Goal: Check status: Check status

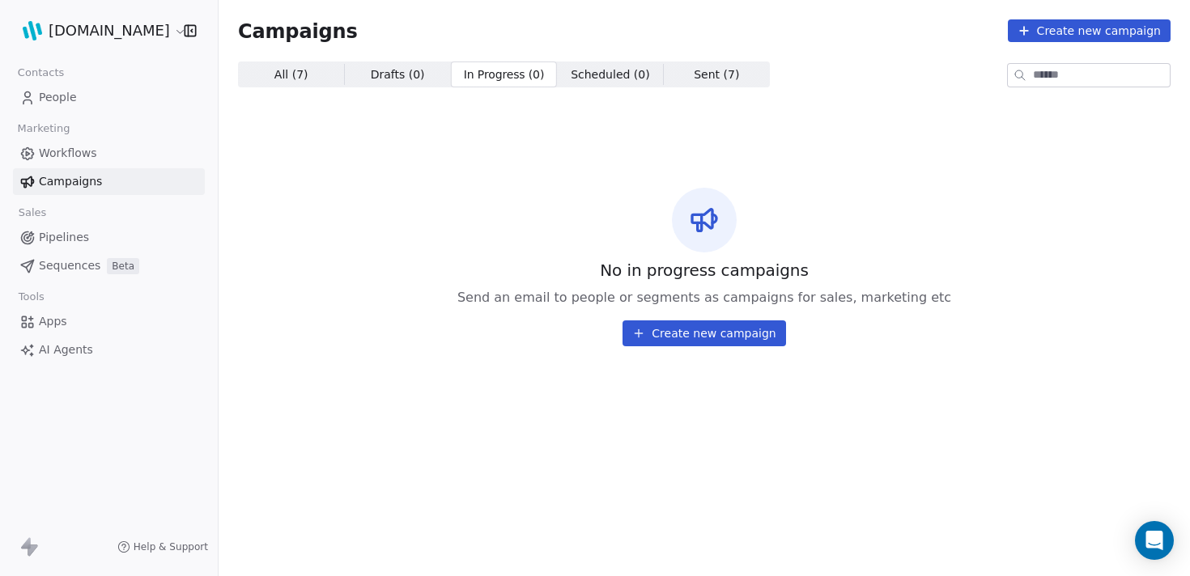
click at [291, 74] on span "All ( 7 )" at bounding box center [291, 74] width 34 height 17
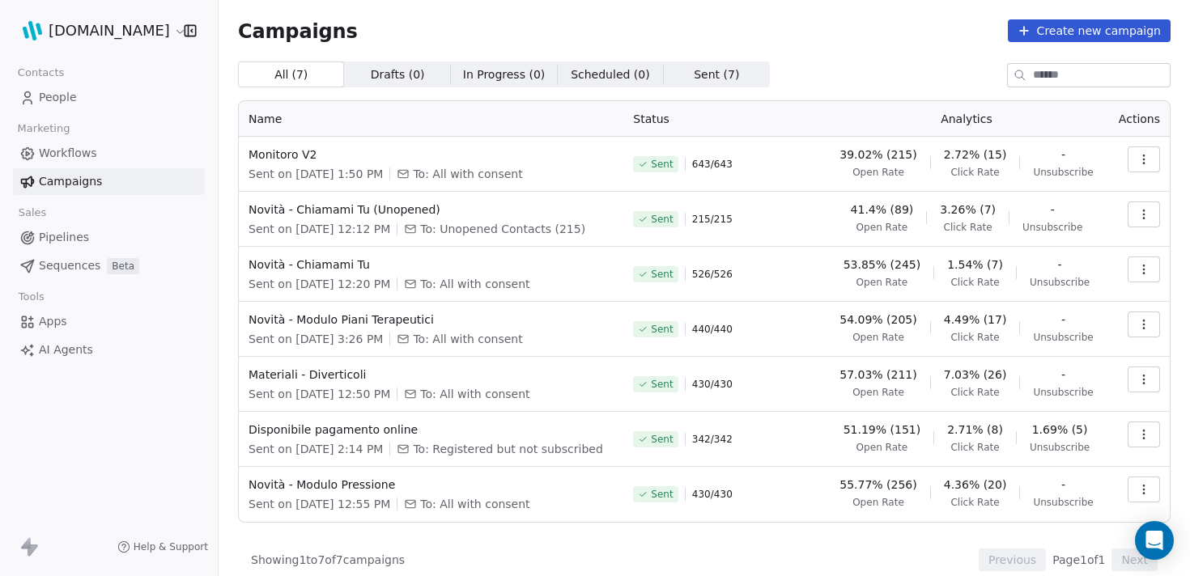
click at [1154, 157] on button "button" at bounding box center [1143, 159] width 32 height 26
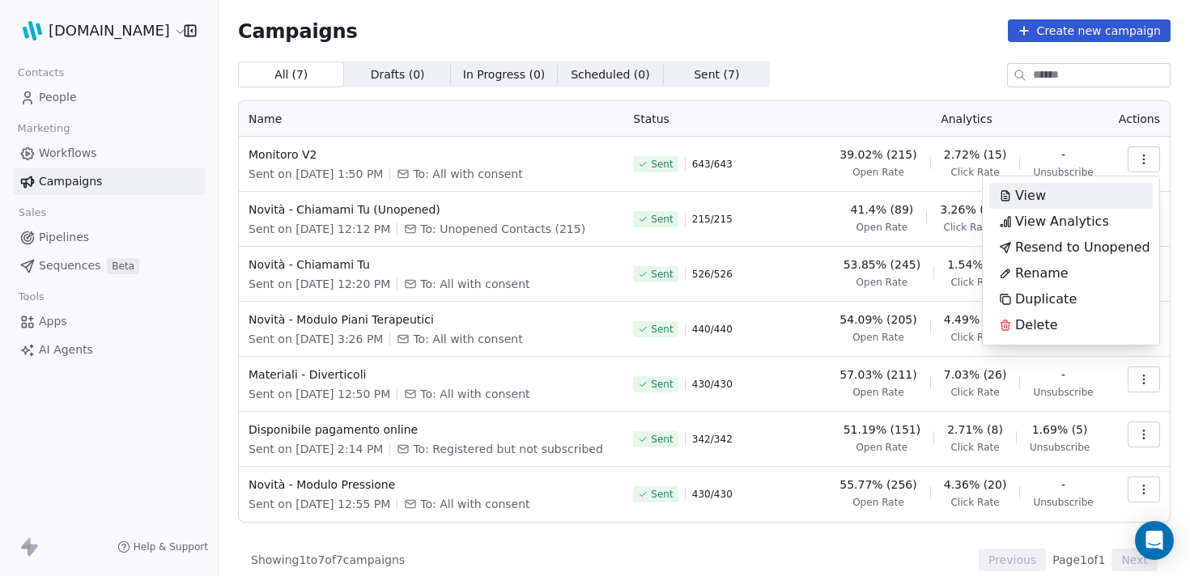
click at [1076, 194] on div "View" at bounding box center [1070, 196] width 163 height 26
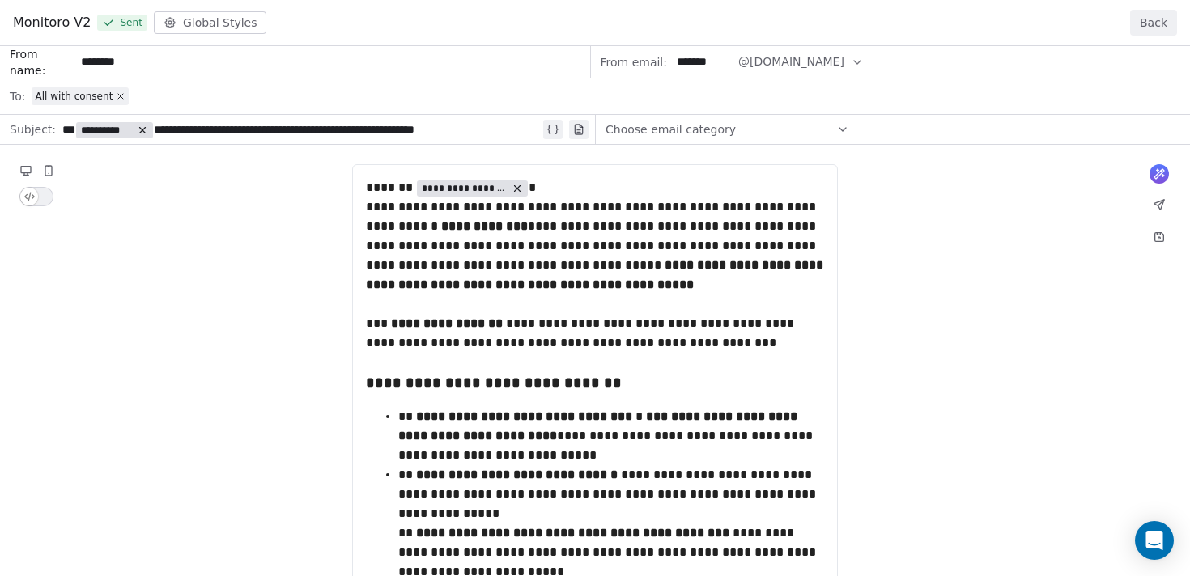
click at [1154, 31] on button "Back" at bounding box center [1153, 23] width 47 height 26
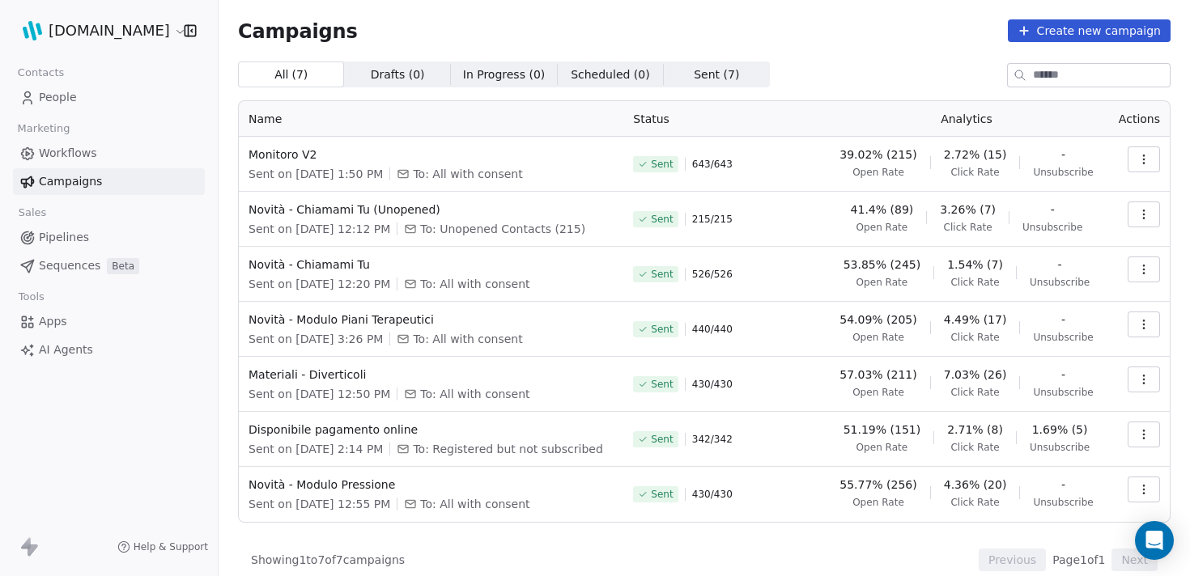
click at [1156, 152] on button "button" at bounding box center [1143, 159] width 32 height 26
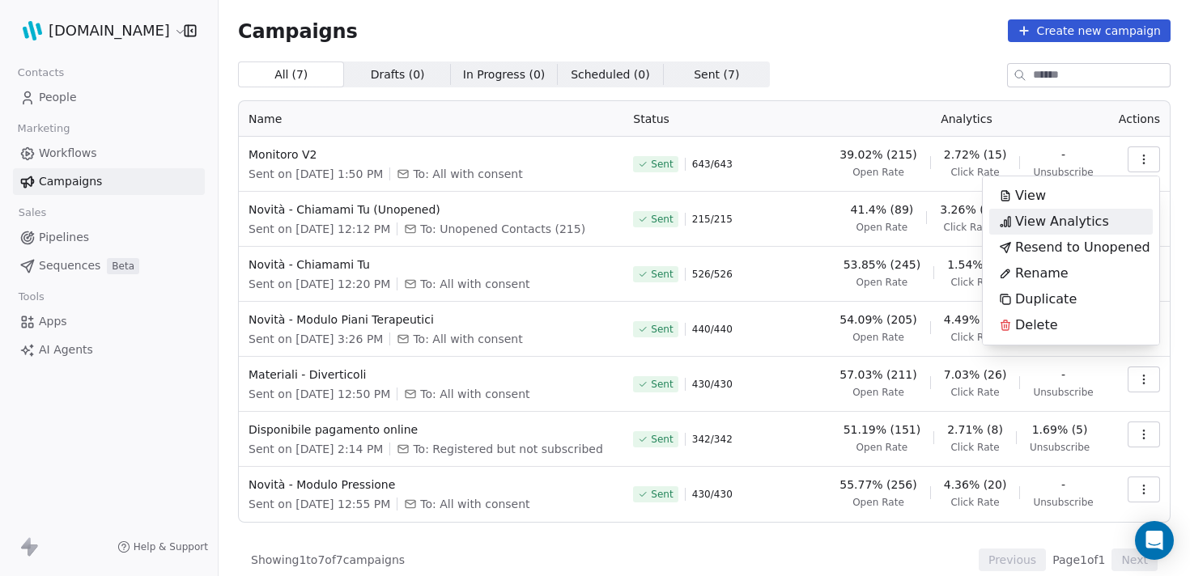
click at [1095, 214] on span "View Analytics" at bounding box center [1062, 221] width 94 height 19
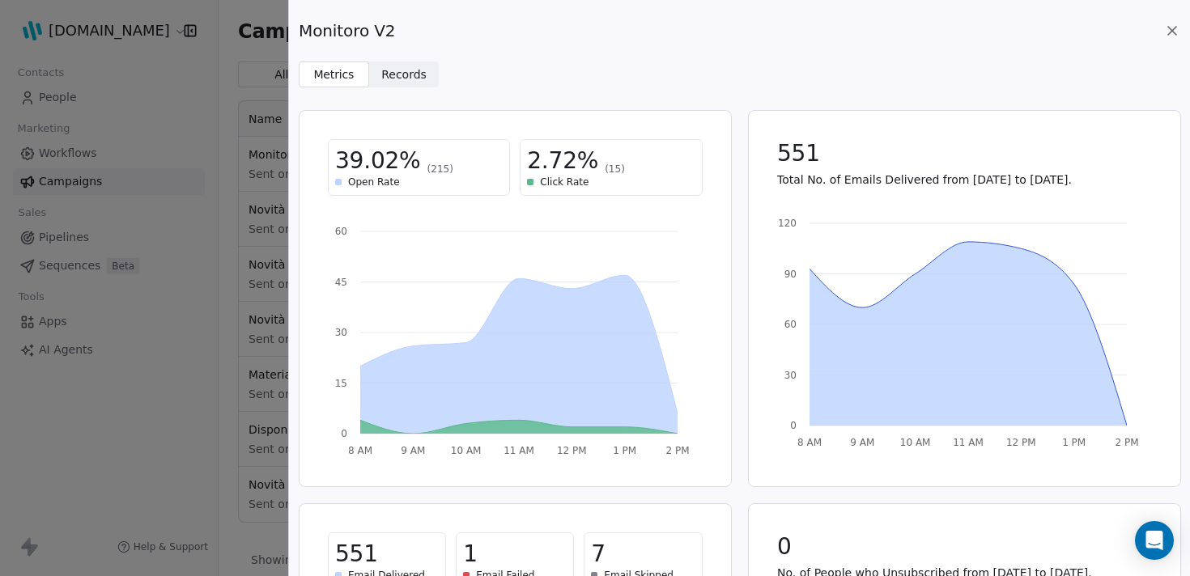
click at [428, 75] on span "Records Records" at bounding box center [404, 75] width 70 height 26
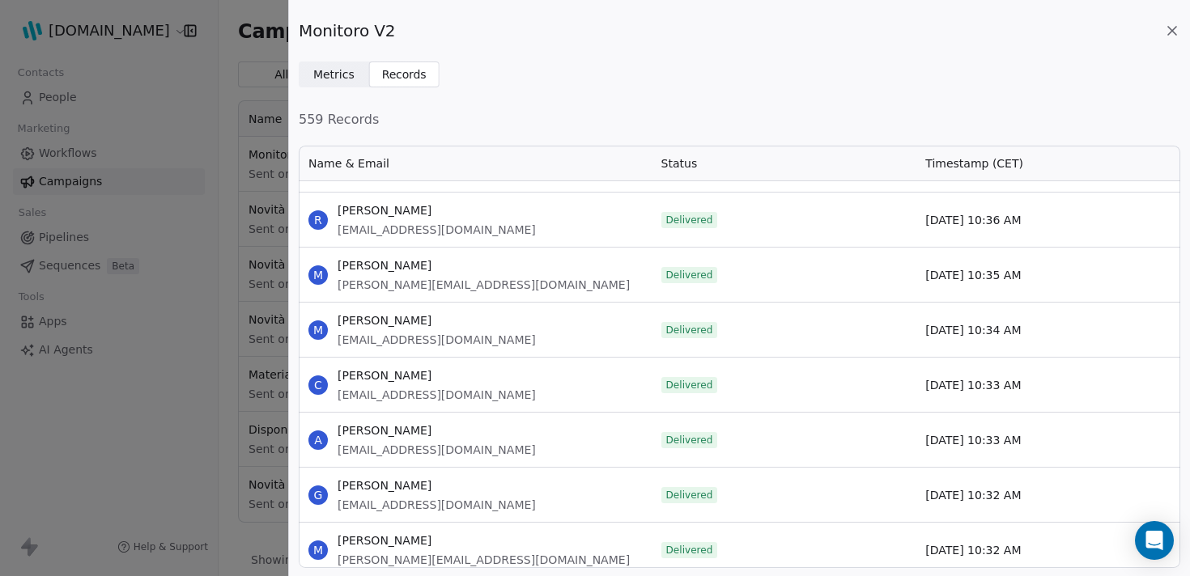
scroll to position [31258, 0]
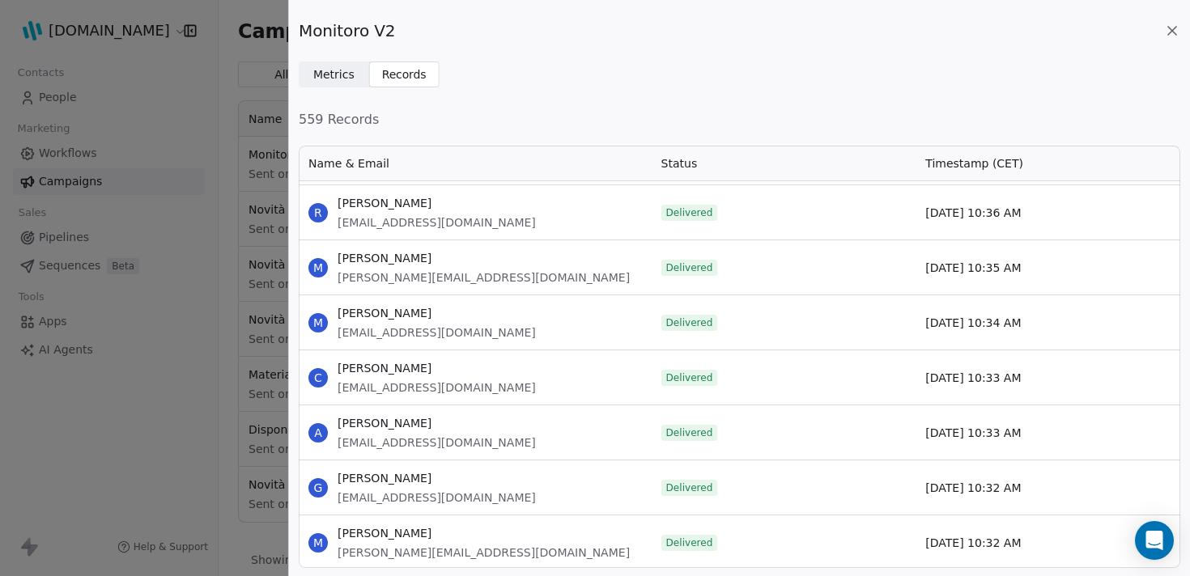
click at [181, 376] on div "Monitoro V2 Metrics Metrics Records Records 559 Records Name & Email Status Tim…" at bounding box center [595, 288] width 1190 height 576
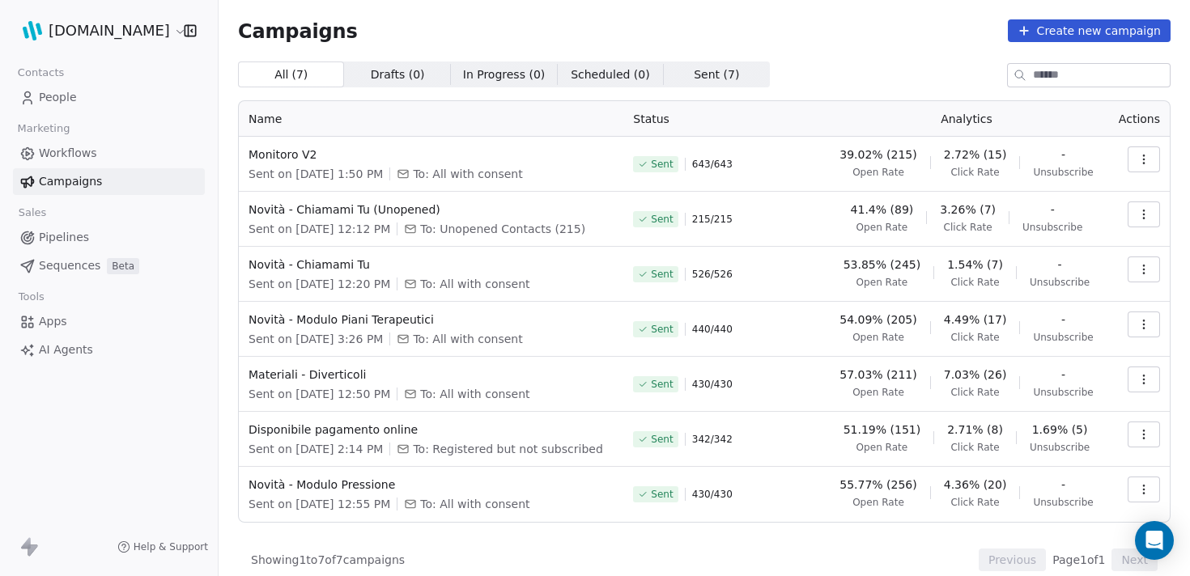
click at [396, 70] on span "Drafts ( 0 )" at bounding box center [398, 74] width 54 height 17
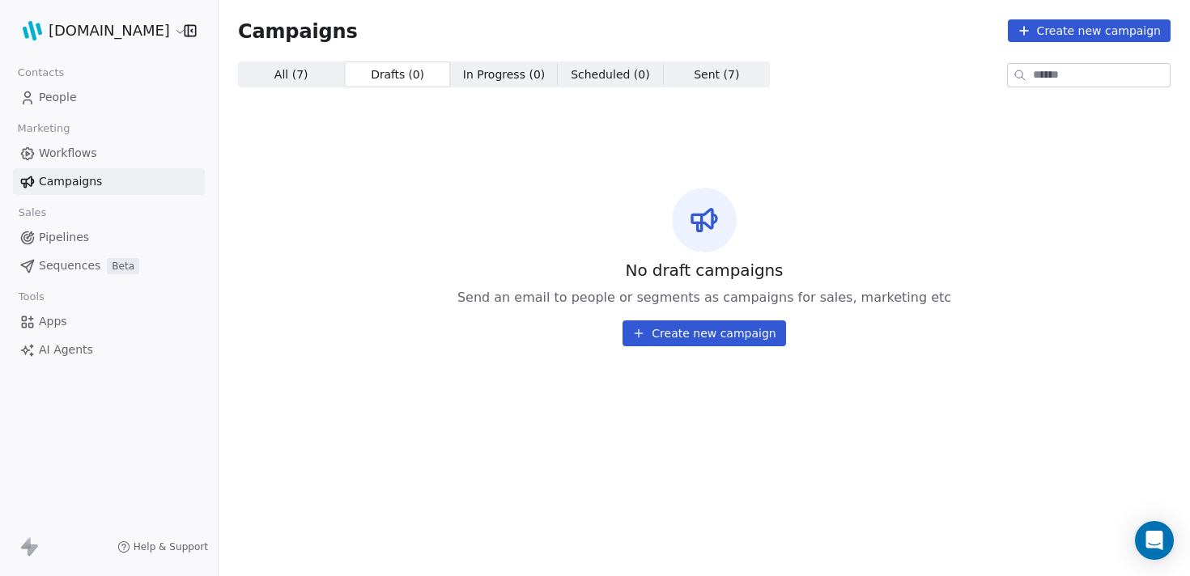
click at [455, 76] on span "In Progress ( 0 ) In Progress ( 0 )" at bounding box center [504, 75] width 106 height 26
click at [571, 70] on span "Scheduled ( 0 )" at bounding box center [610, 74] width 79 height 17
click at [677, 68] on span "Sent ( 7 ) Sent ( 7 )" at bounding box center [717, 75] width 106 height 26
